Goal: Check status: Check status

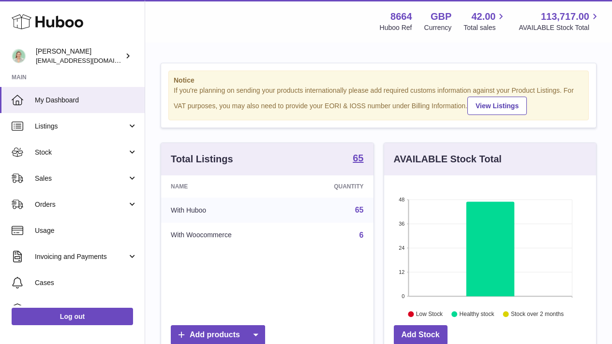
scroll to position [151, 212]
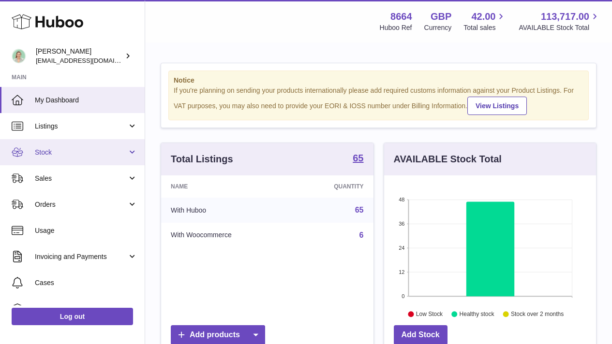
click at [87, 151] on span "Stock" at bounding box center [81, 152] width 92 height 9
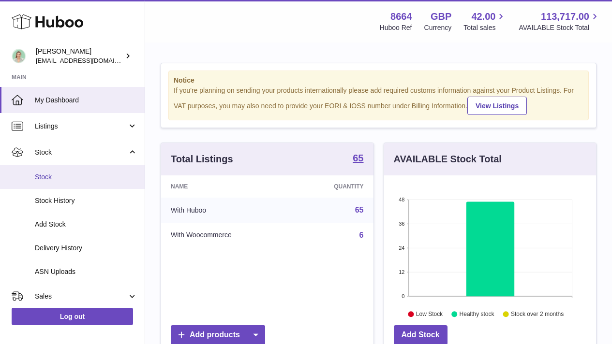
click at [71, 170] on link "Stock" at bounding box center [72, 177] width 145 height 24
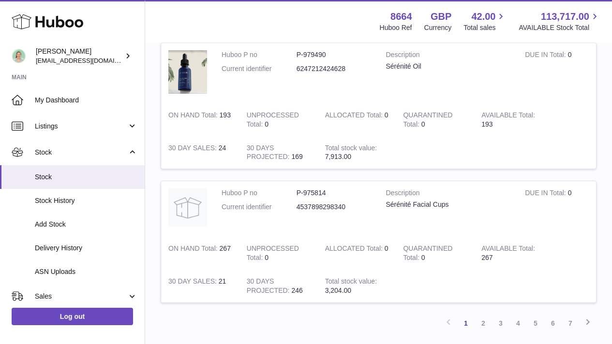
scroll to position [1225, 0]
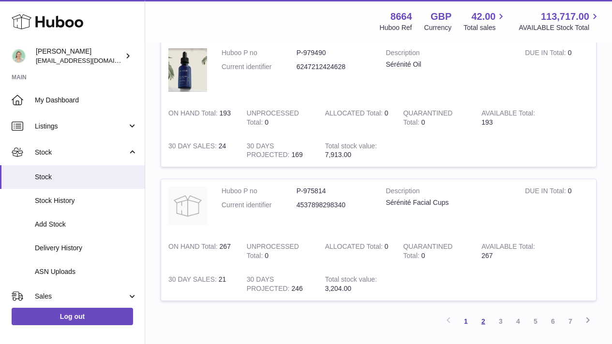
click at [483, 325] on link "2" at bounding box center [482, 321] width 17 height 17
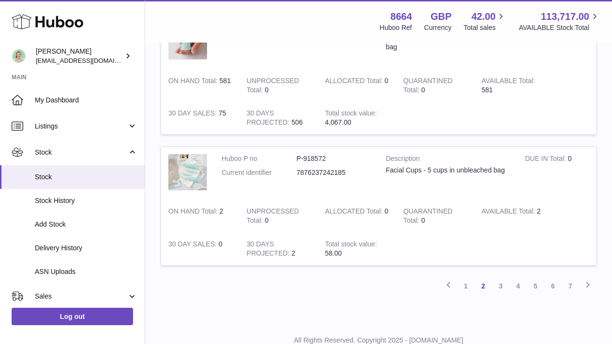
scroll to position [1196, 0]
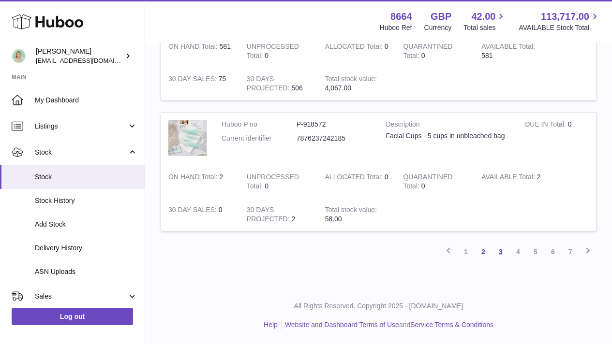
click at [502, 249] on link "3" at bounding box center [500, 251] width 17 height 17
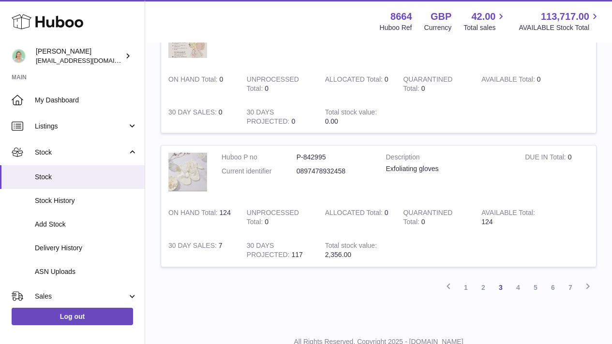
scroll to position [1303, 0]
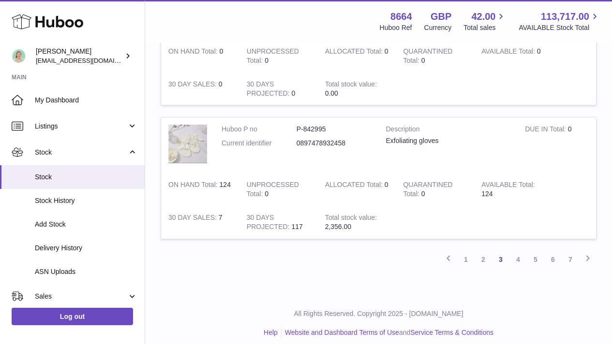
drag, startPoint x: 618, startPoint y: 35, endPoint x: 618, endPoint y: 297, distance: 262.1
click at [516, 263] on link "4" at bounding box center [517, 259] width 17 height 17
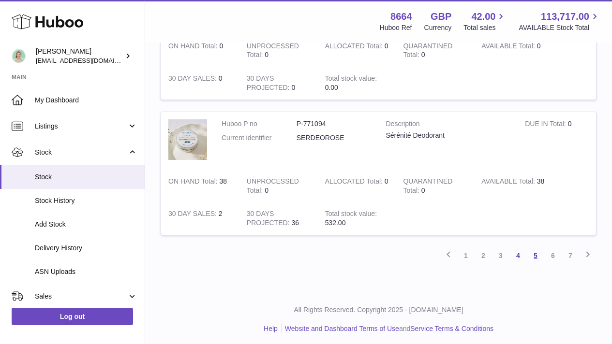
click at [539, 260] on link "5" at bounding box center [535, 255] width 17 height 17
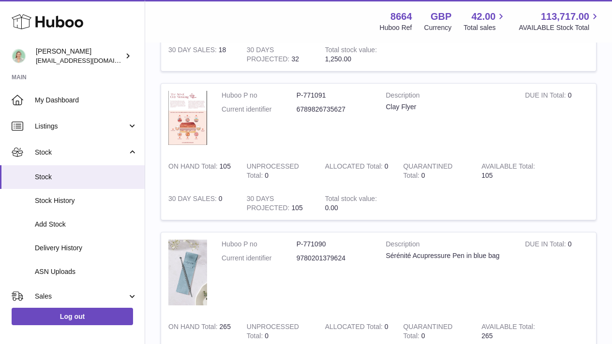
scroll to position [384, 0]
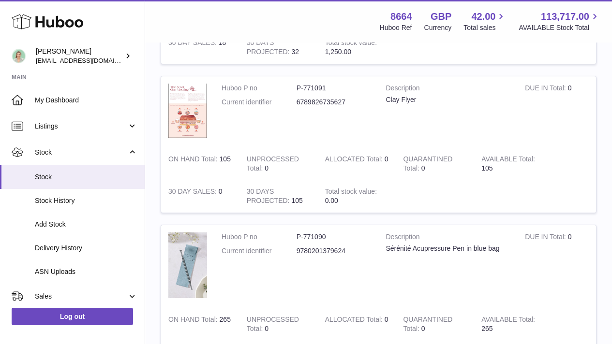
drag, startPoint x: 618, startPoint y: 58, endPoint x: 618, endPoint y: 133, distance: 75.4
click at [593, 153] on tr "Huboo P no P-771091 Current identifier 6789826735627 Description Clay Flyer DUE…" at bounding box center [379, 144] width 436 height 137
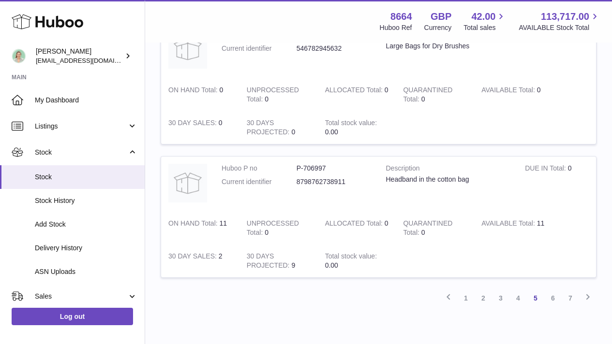
scroll to position [1309, 0]
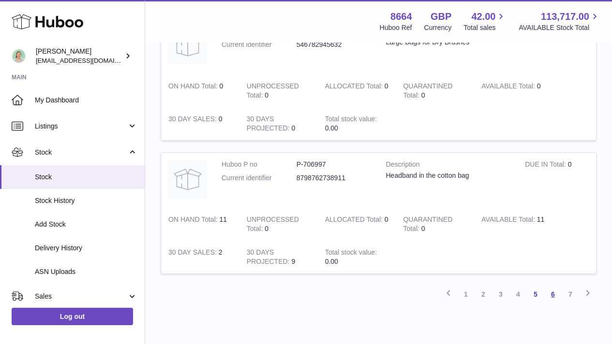
click at [554, 299] on link "6" at bounding box center [552, 294] width 17 height 17
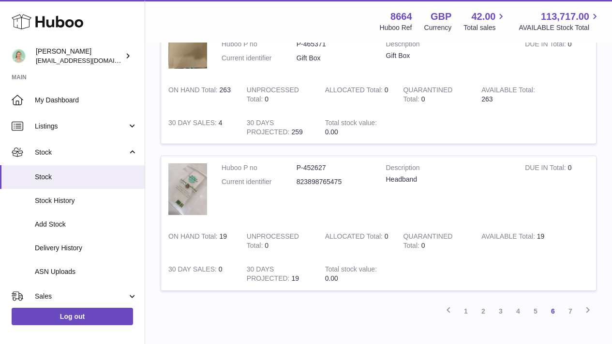
scroll to position [1255, 0]
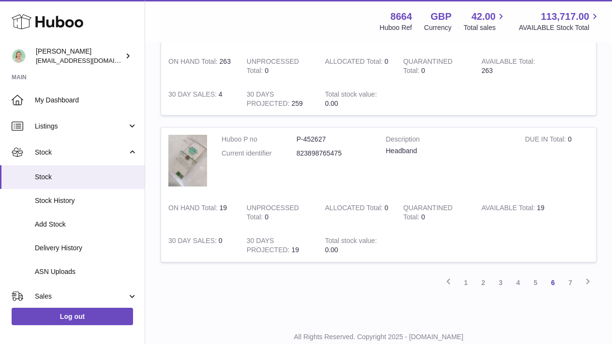
drag, startPoint x: 618, startPoint y: 74, endPoint x: 618, endPoint y: 328, distance: 253.8
click at [568, 282] on link "7" at bounding box center [569, 282] width 17 height 17
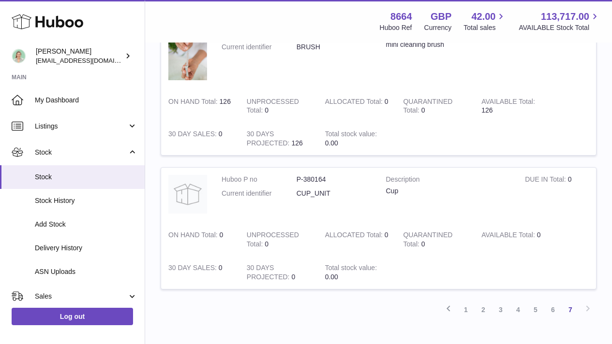
scroll to position [607, 0]
